Goal: Find specific page/section: Find specific page/section

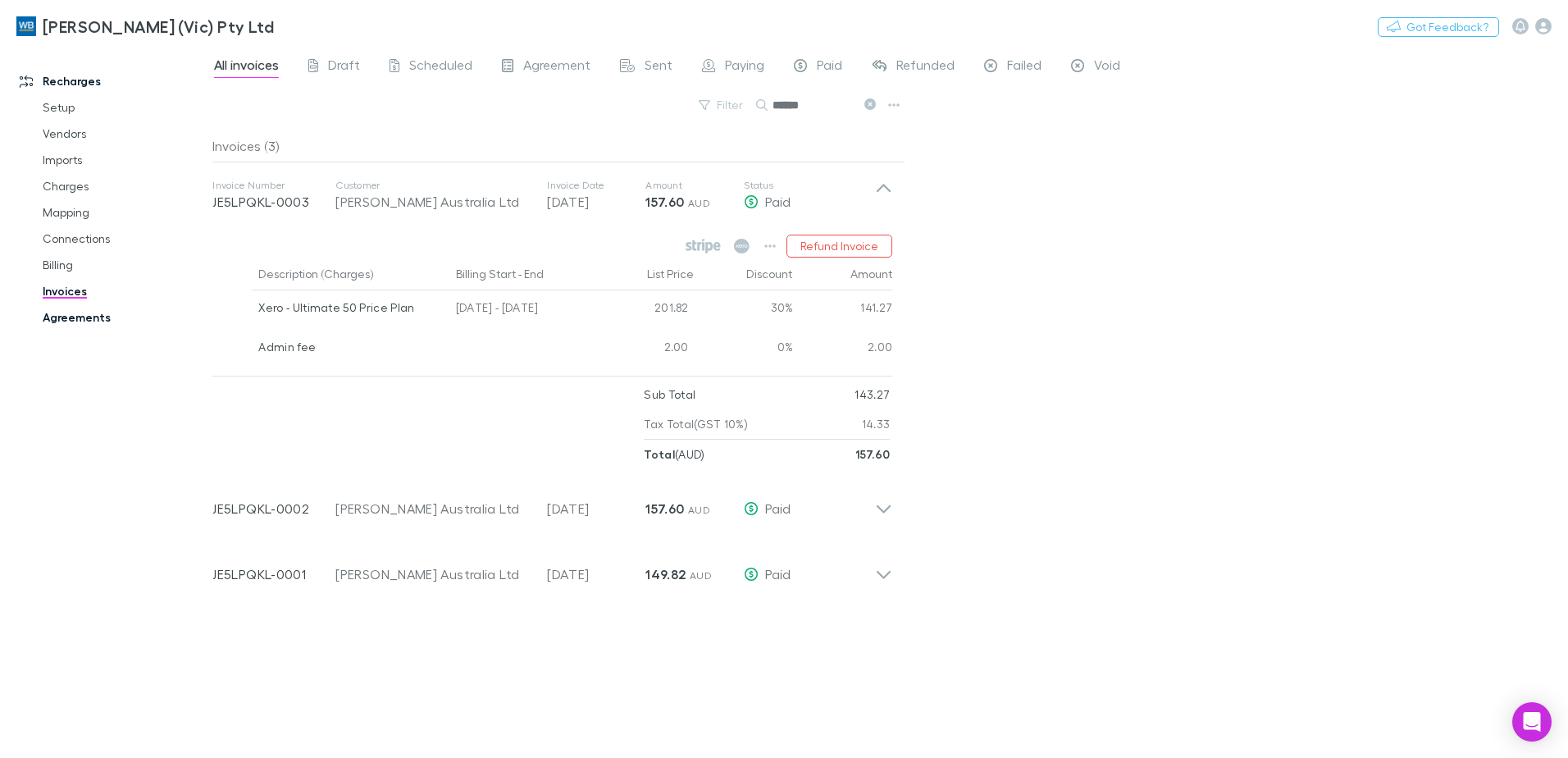
click at [80, 326] on link "Agreements" at bounding box center [124, 318] width 195 height 27
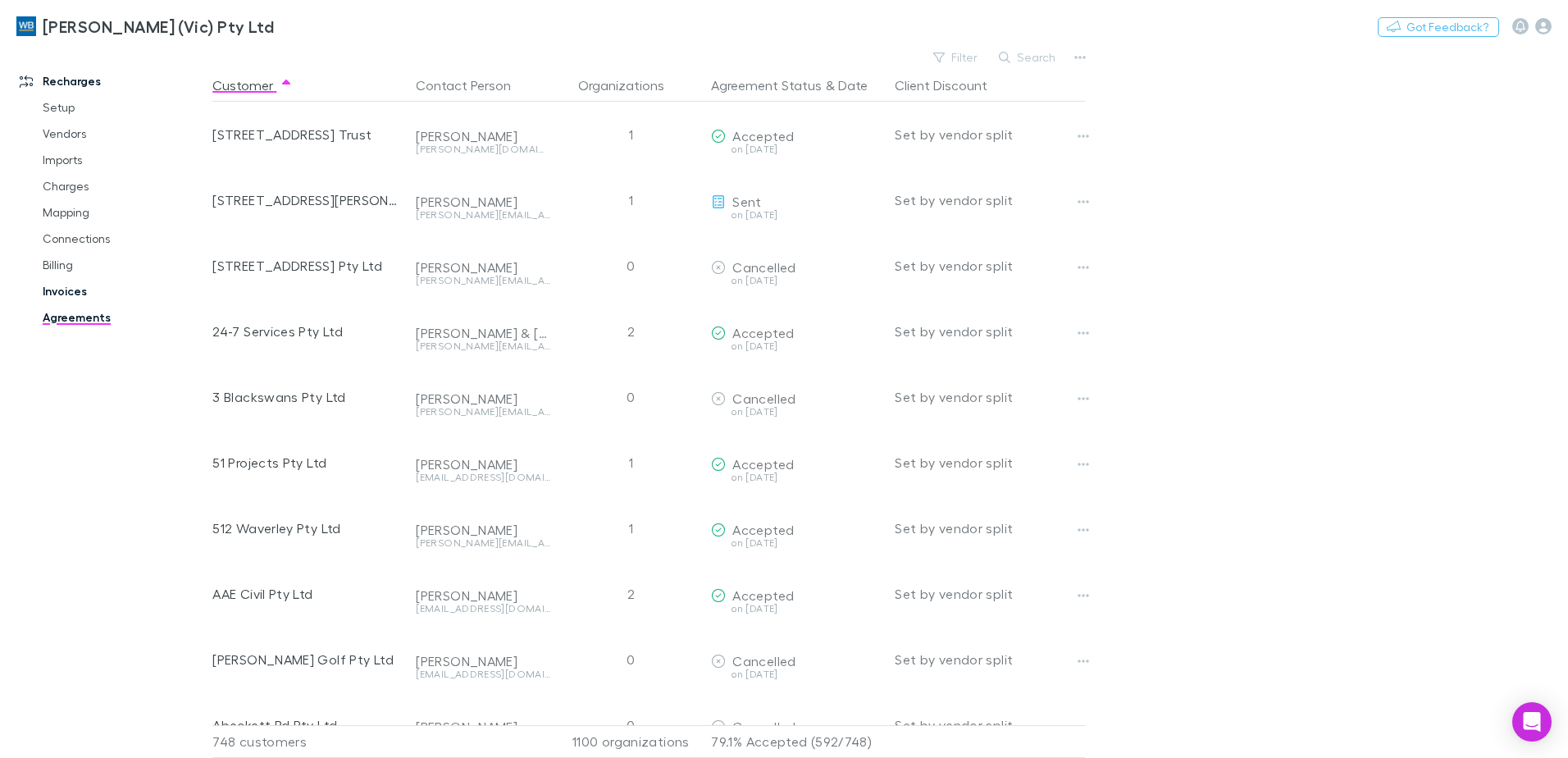
click at [69, 293] on link "Invoices" at bounding box center [124, 291] width 195 height 27
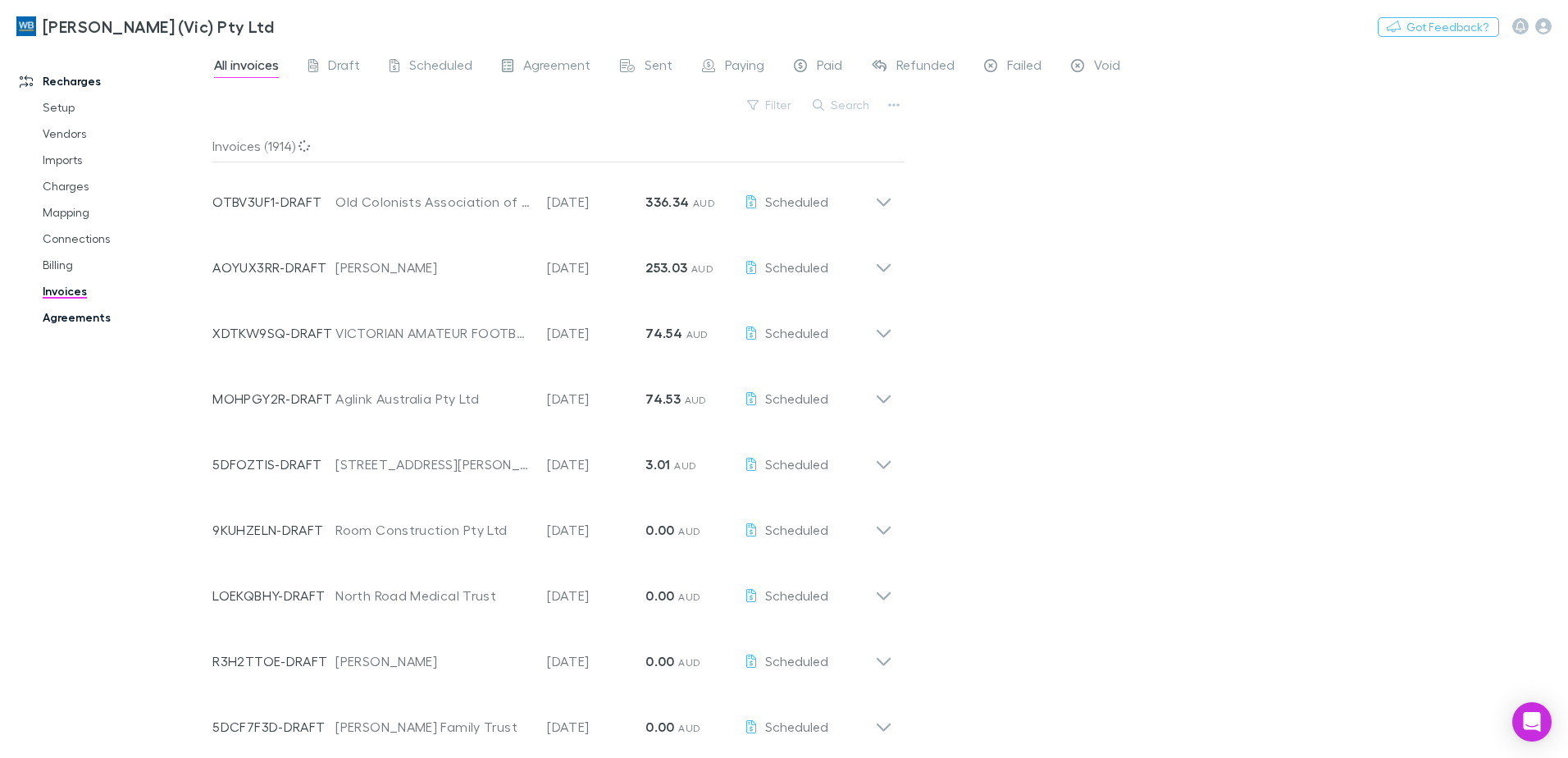
click at [72, 316] on link "Agreements" at bounding box center [124, 318] width 195 height 27
click at [67, 319] on link "Agreements" at bounding box center [124, 318] width 195 height 27
